Goal: Transaction & Acquisition: Purchase product/service

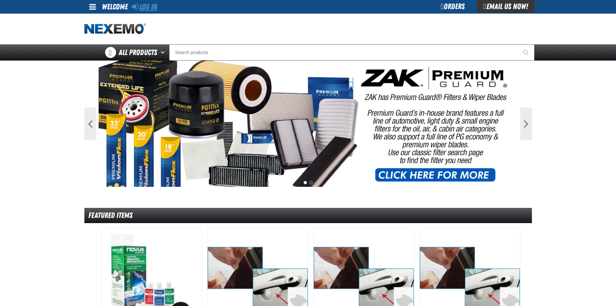
click at [152, 10] on link "Log In" at bounding box center [145, 6] width 26 height 9
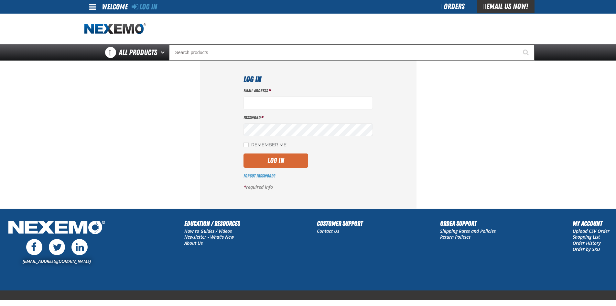
type input "lhernandez@vtaig.com"
click at [271, 161] on button "Log In" at bounding box center [276, 160] width 65 height 14
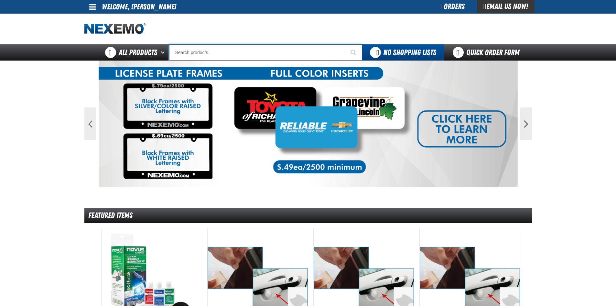
click at [238, 51] on input "Search" at bounding box center [265, 52] width 193 height 16
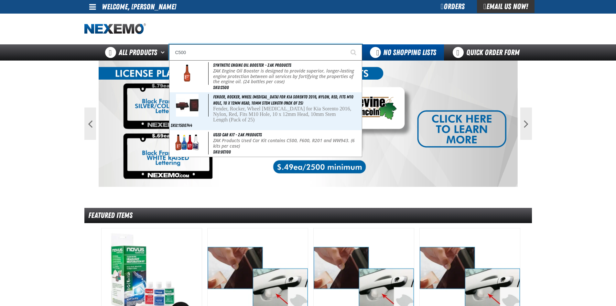
type input "C500"
click at [346, 44] on button "Start Searching" at bounding box center [354, 52] width 16 height 16
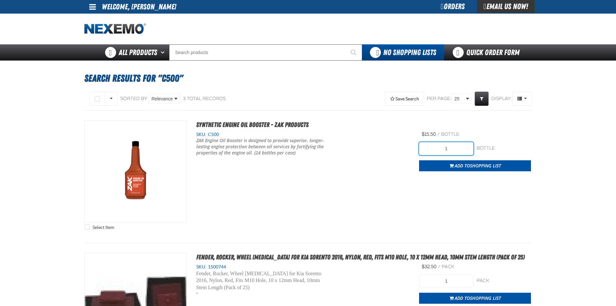
click at [458, 148] on input "1" at bounding box center [446, 148] width 54 height 13
type input "48"
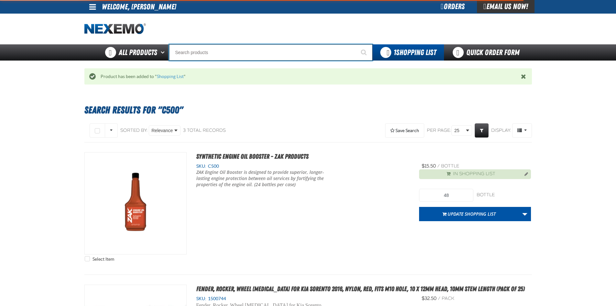
click at [221, 54] on input "Search" at bounding box center [271, 52] width 204 height 16
type input "B304"
click at [357, 44] on button "Start Searching" at bounding box center [365, 52] width 16 height 16
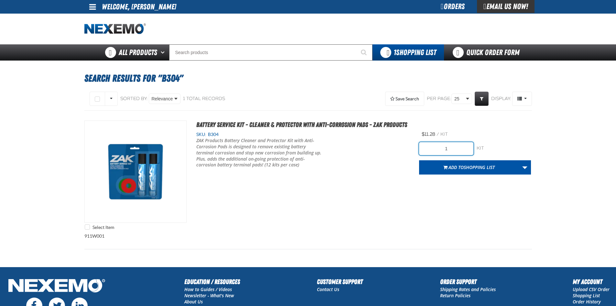
click at [455, 150] on input "1" at bounding box center [446, 148] width 54 height 13
type input "48"
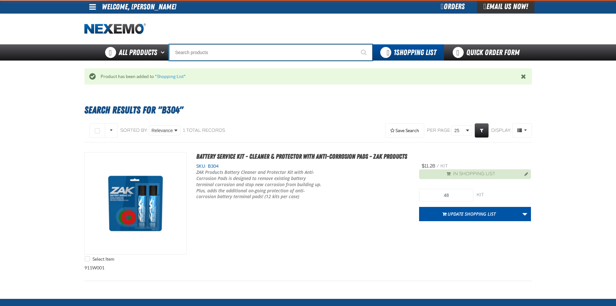
click at [216, 55] on input "Search" at bounding box center [271, 52] width 204 height 16
type input "AC"
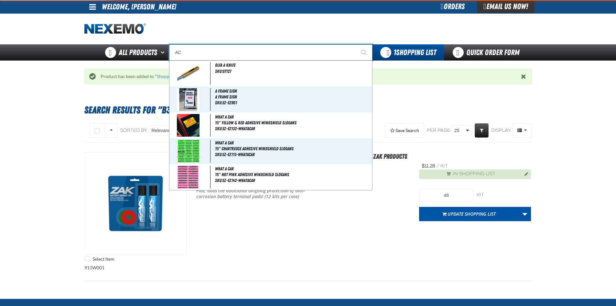
type input "AC Power Booster - ZAK Products"
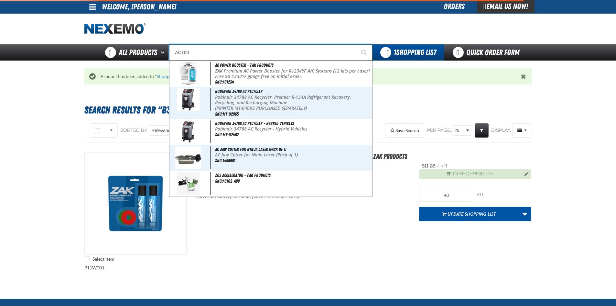
type input "AC100"
click at [357, 44] on button "Start Searching" at bounding box center [365, 52] width 16 height 16
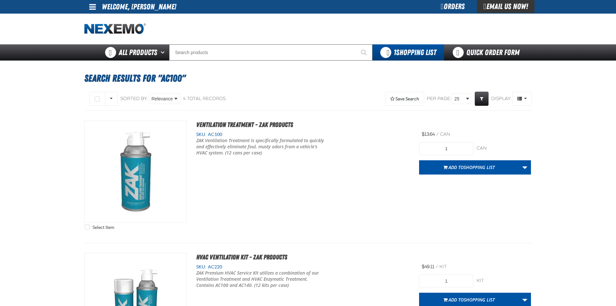
click at [436, 139] on div "1 can can Add to Shopping List Create New Shopping List Add to Shopping List" at bounding box center [475, 156] width 112 height 37
click at [444, 150] on input "1" at bounding box center [446, 148] width 54 height 13
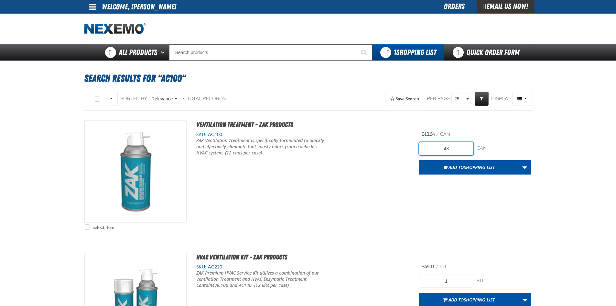
type input "48"
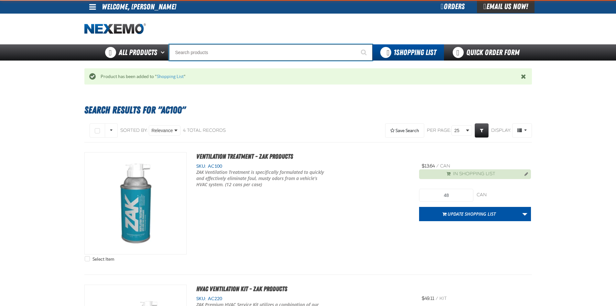
click at [190, 44] on input "Search" at bounding box center [271, 52] width 204 height 16
click at [190, 46] on input "Search" at bounding box center [271, 52] width 204 height 16
type input "A103"
click at [357, 44] on button "Start Searching" at bounding box center [365, 52] width 16 height 16
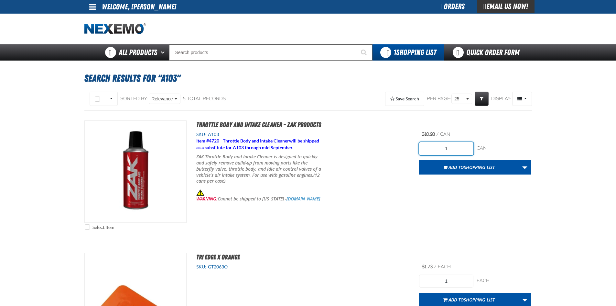
click at [446, 147] on input "1" at bounding box center [446, 148] width 54 height 13
type input "48"
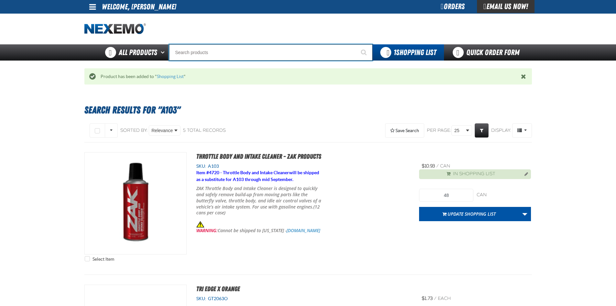
click at [248, 56] on input "Search" at bounding box center [271, 52] width 204 height 16
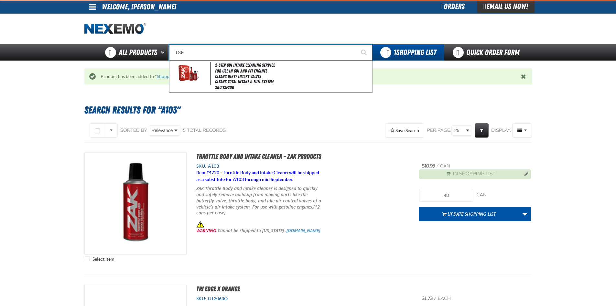
type input "2-Step GDI Intake Cleaning Service"
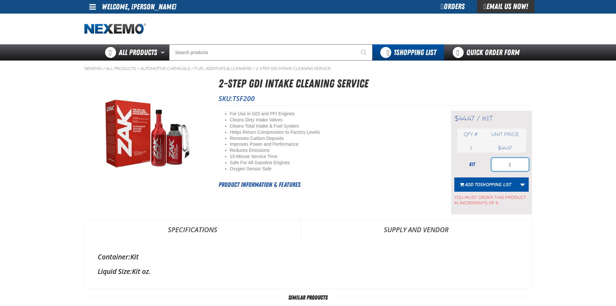
click at [505, 164] on input "1" at bounding box center [510, 164] width 37 height 13
type input "36"
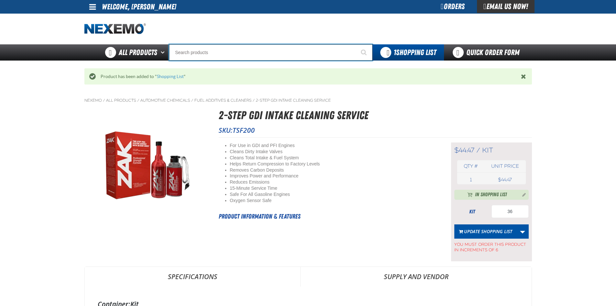
click at [251, 56] on input "Search" at bounding box center [271, 52] width 204 height 16
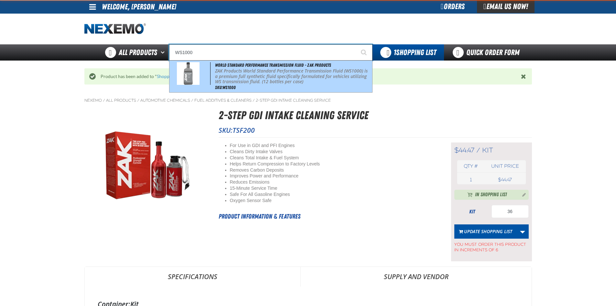
type input "World Standard Performance Transmission Fluid - ZAK Products"
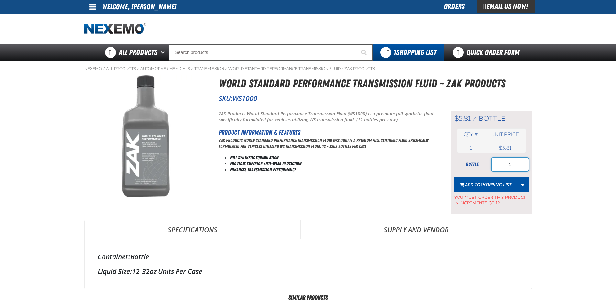
click at [519, 161] on input "1" at bounding box center [510, 164] width 37 height 13
type input "96"
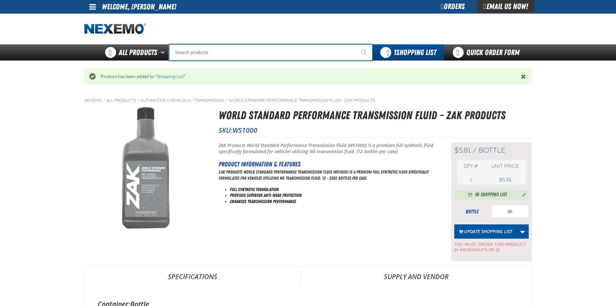
click at [221, 50] on input "Search" at bounding box center [271, 52] width 204 height 16
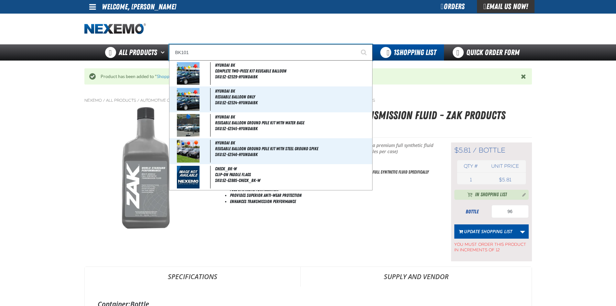
type input "BK101"
click at [357, 44] on button "Start Searching" at bounding box center [365, 52] width 16 height 16
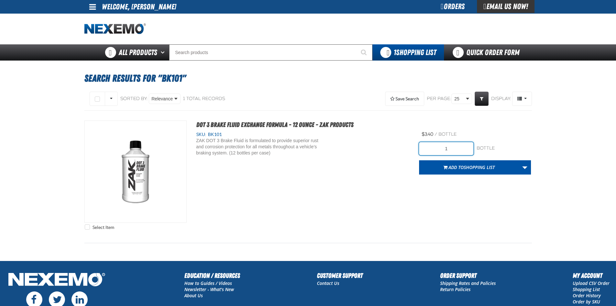
click at [429, 149] on input "1" at bounding box center [446, 148] width 54 height 13
type input "96"
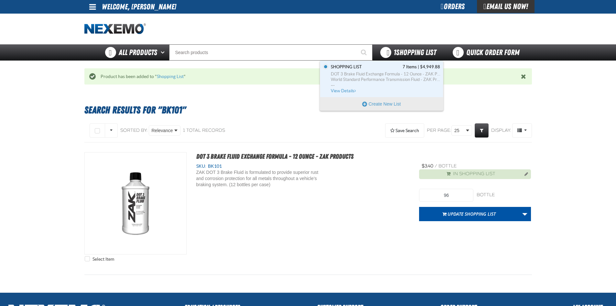
click at [418, 52] on span "1 Shopping List" at bounding box center [415, 52] width 43 height 9
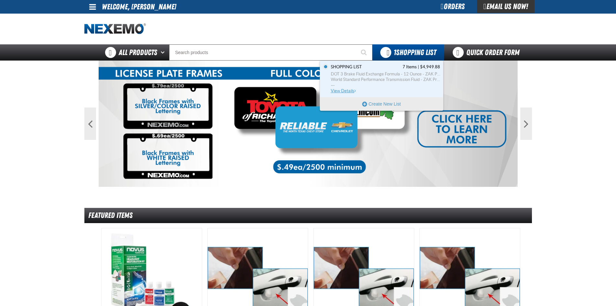
click at [397, 77] on span "World Standard Performance Transmission Fluid - ZAK Products" at bounding box center [385, 80] width 109 height 6
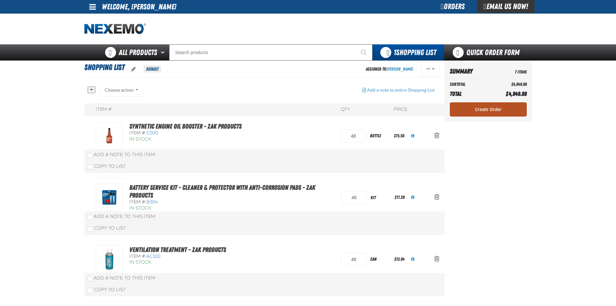
click at [476, 108] on link "Create Order" at bounding box center [488, 109] width 77 height 14
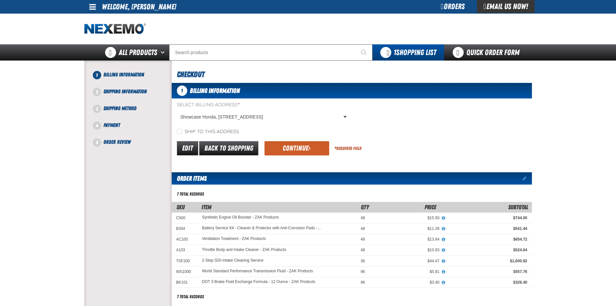
click at [270, 141] on button "Continue" at bounding box center [297, 148] width 65 height 14
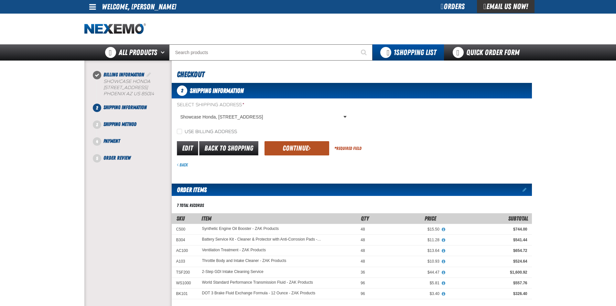
click at [271, 146] on button "Continue" at bounding box center [297, 148] width 65 height 14
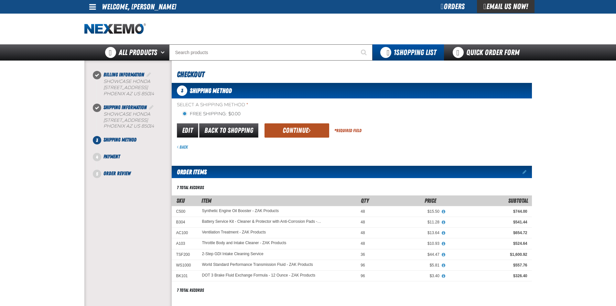
click at [280, 127] on button "Continue" at bounding box center [297, 130] width 65 height 14
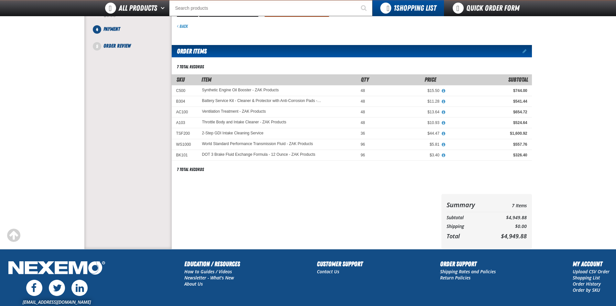
scroll to position [32, 0]
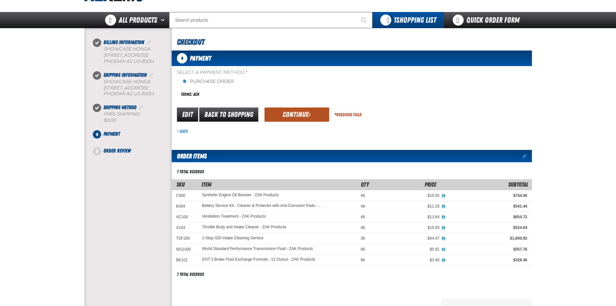
click at [292, 115] on button "Continue" at bounding box center [297, 114] width 65 height 14
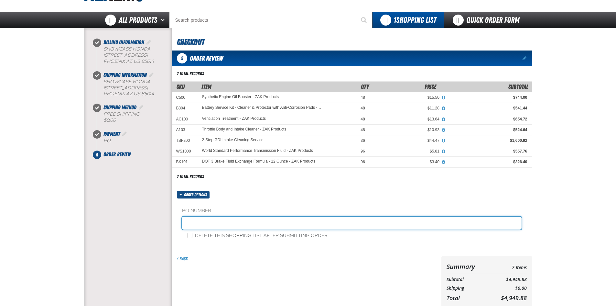
click at [203, 224] on input "text" at bounding box center [352, 222] width 340 height 13
click at [194, 229] on input "ZAK09/17" at bounding box center [352, 222] width 340 height 13
type input "ZAK09/17"
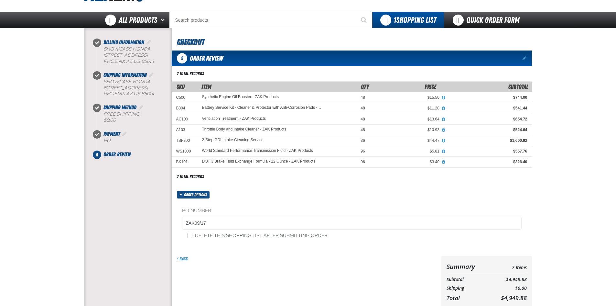
click at [193, 236] on label "Delete this shopping list after submitting order" at bounding box center [257, 236] width 140 height 6
click at [193, 236] on input "Delete this shopping list after submitting order" at bounding box center [189, 235] width 5 height 5
checkbox input "true"
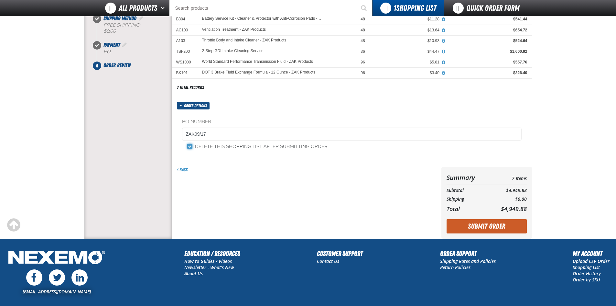
scroll to position [162, 0]
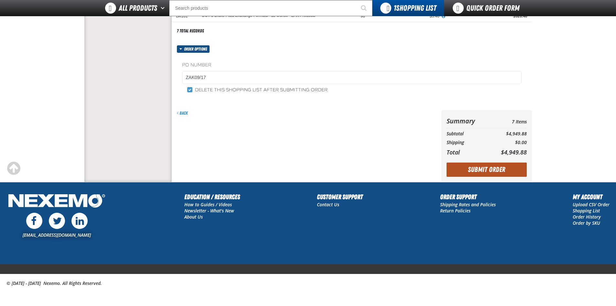
click at [510, 169] on button "Submit Order" at bounding box center [487, 169] width 80 height 14
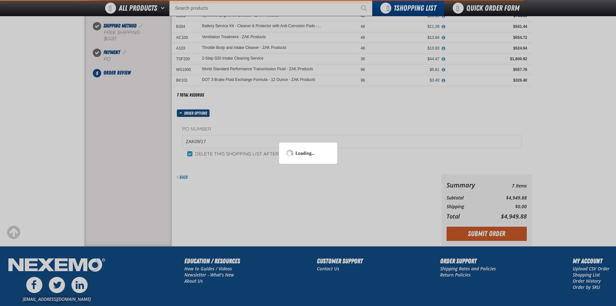
scroll to position [97, 0]
